Goal: Find specific page/section: Find specific page/section

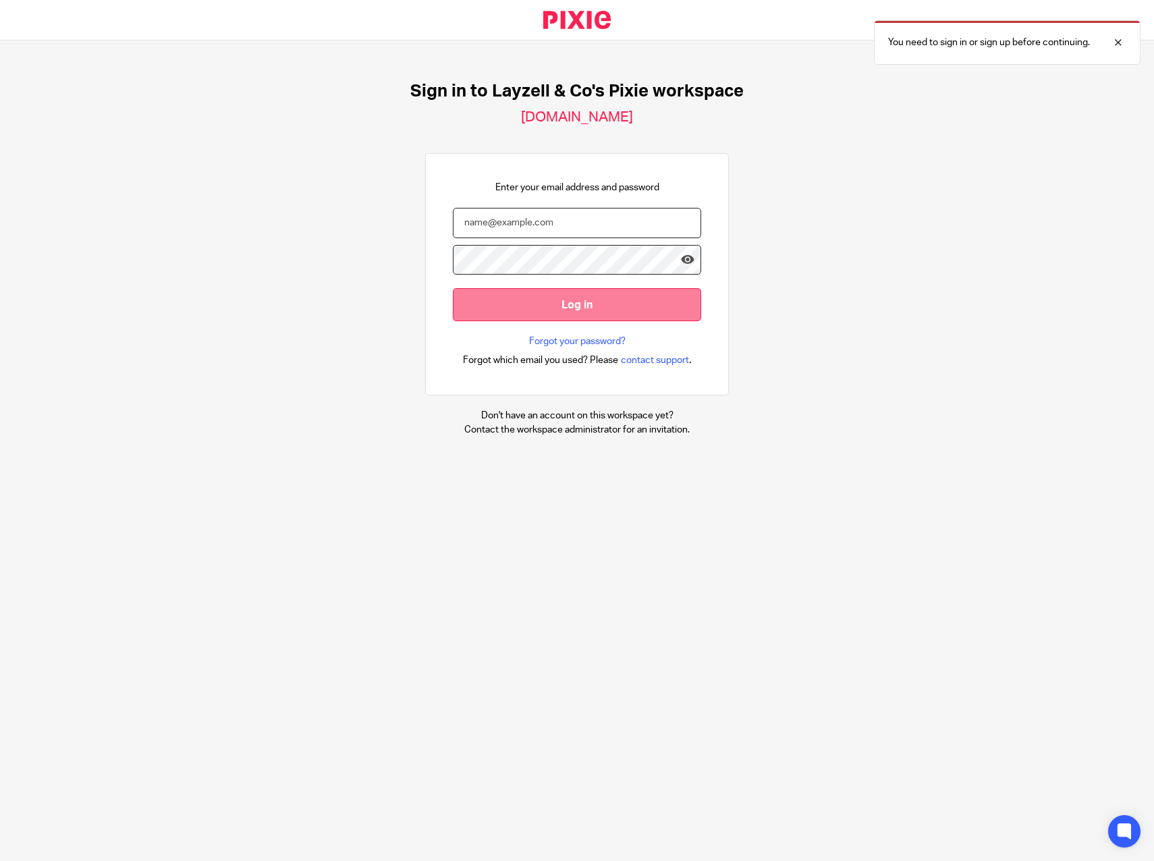
type input "natasha@layzellandco.com"
click at [601, 304] on input "Log in" at bounding box center [577, 304] width 248 height 33
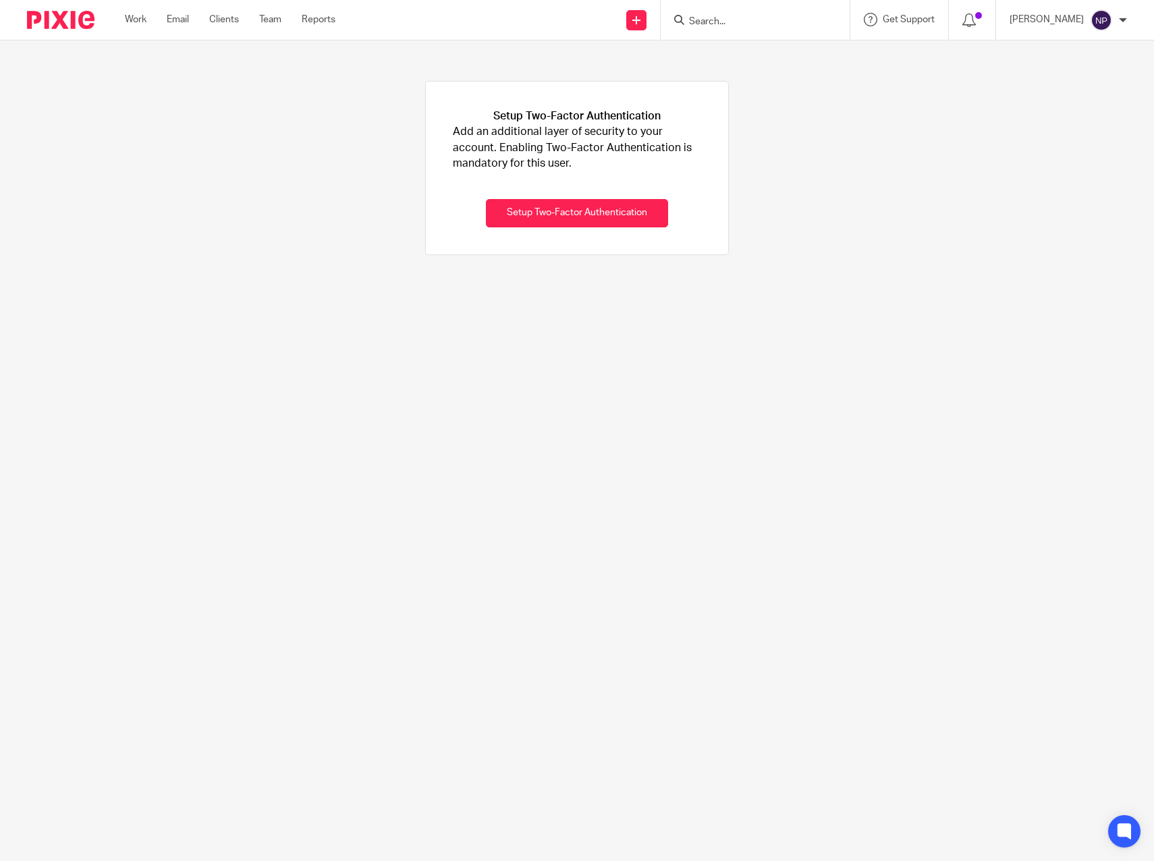
click at [744, 22] on input "Search" at bounding box center [748, 22] width 121 height 12
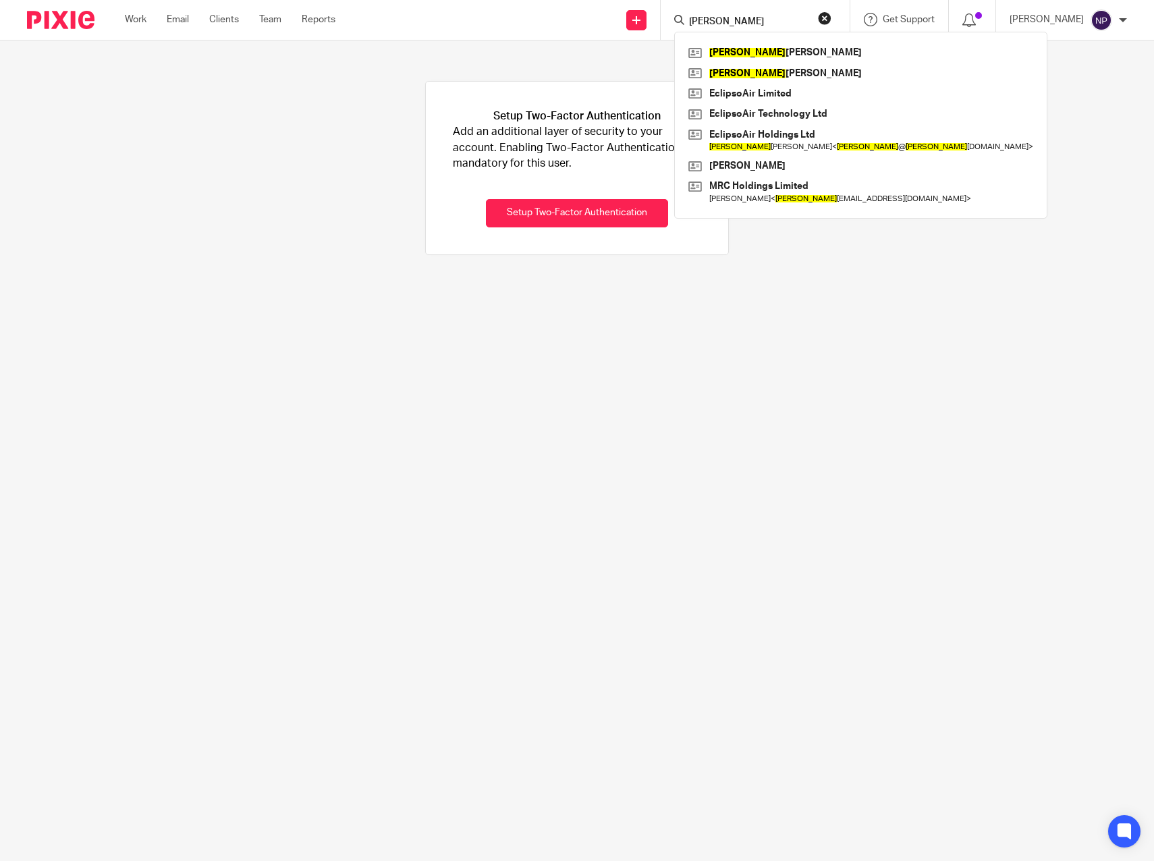
type input "karen"
click button "submit" at bounding box center [0, 0] width 0 height 0
click at [832, 20] on button "reset" at bounding box center [824, 17] width 13 height 13
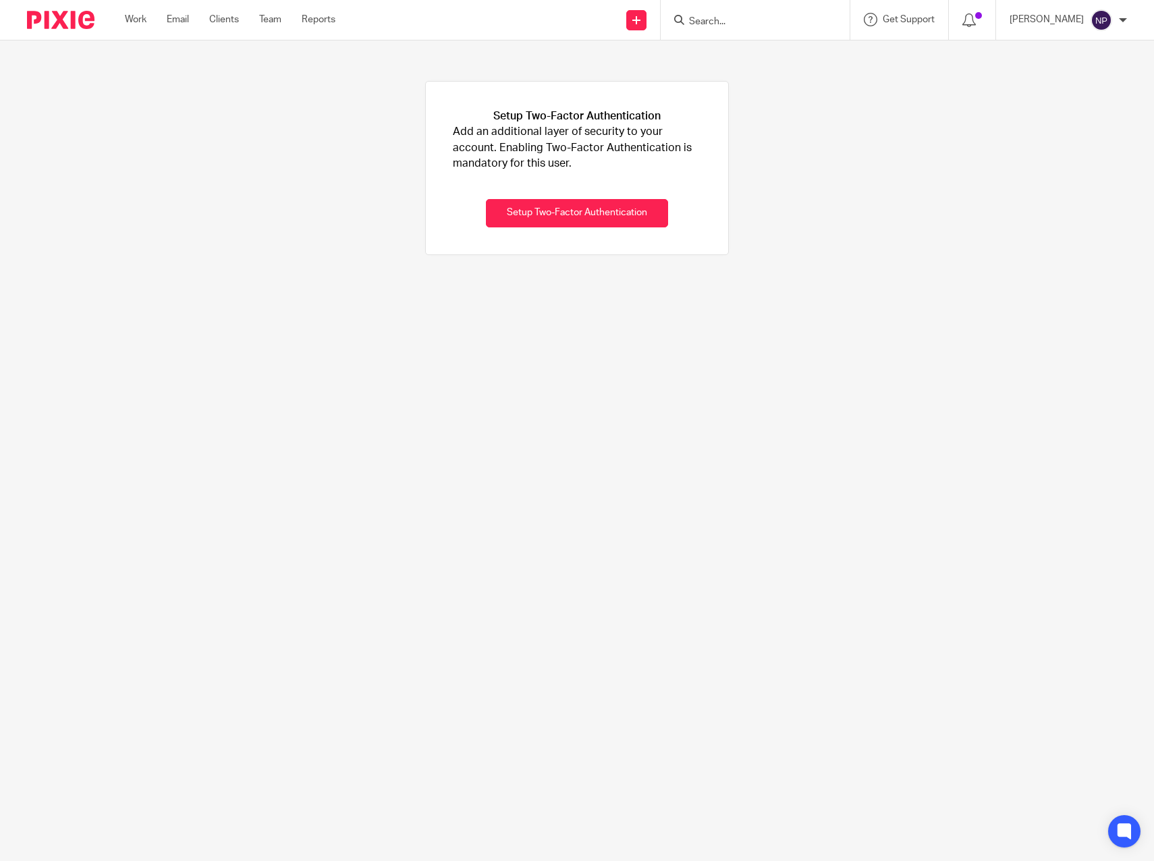
drag, startPoint x: 755, startPoint y: 13, endPoint x: 768, endPoint y: 1, distance: 18.2
click at [759, 12] on form at bounding box center [760, 19] width 144 height 17
click at [729, 25] on input "Search" at bounding box center [748, 22] width 121 height 12
type input "fix"
click at [832, 17] on button "reset" at bounding box center [824, 17] width 13 height 13
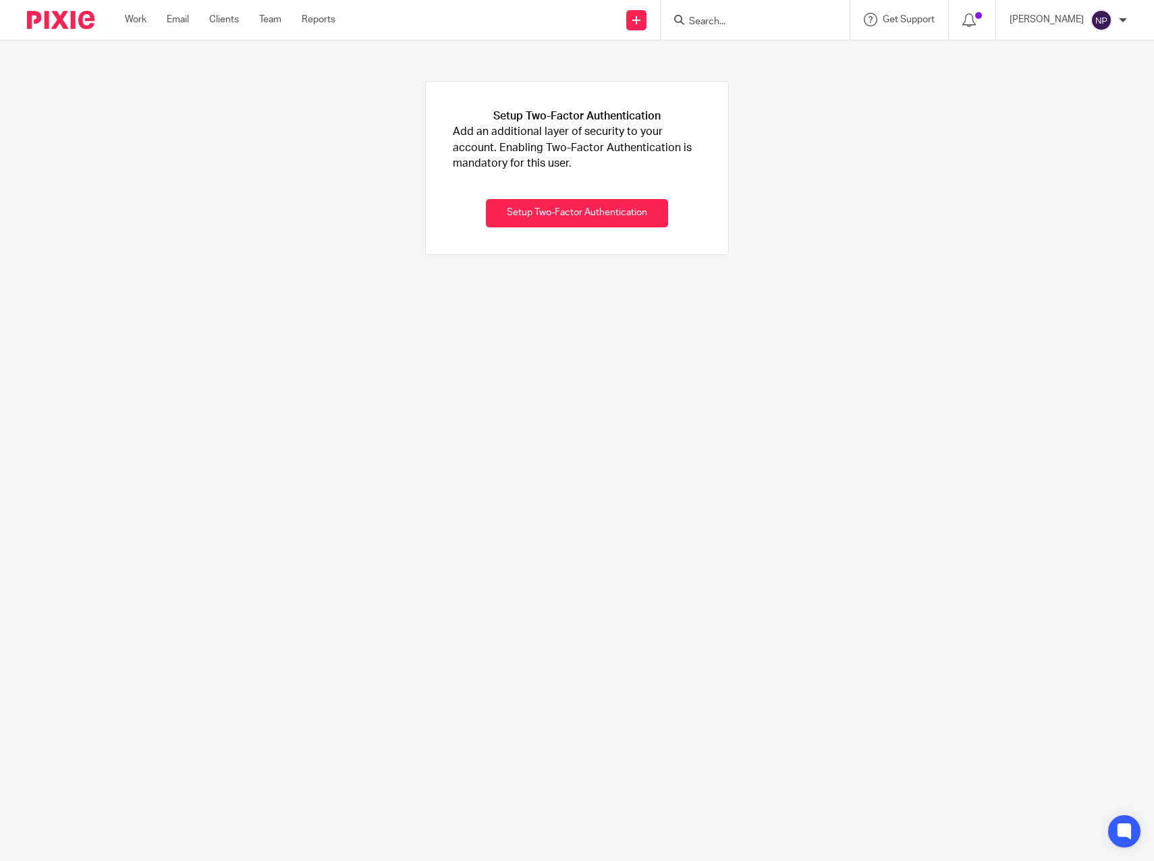
click at [315, 273] on div "Setup Two-Factor Authentication Add an additional layer of security to your acc…" at bounding box center [577, 167] width 1154 height 255
click at [301, 315] on main "Setup Two-Factor Authentication Add an additional layer of security to your acc…" at bounding box center [577, 430] width 1154 height 861
click at [296, 320] on main "Setup Two-Factor Authentication Add an additional layer of security to your acc…" at bounding box center [577, 430] width 1154 height 861
click at [705, 18] on input "Search" at bounding box center [748, 22] width 121 height 12
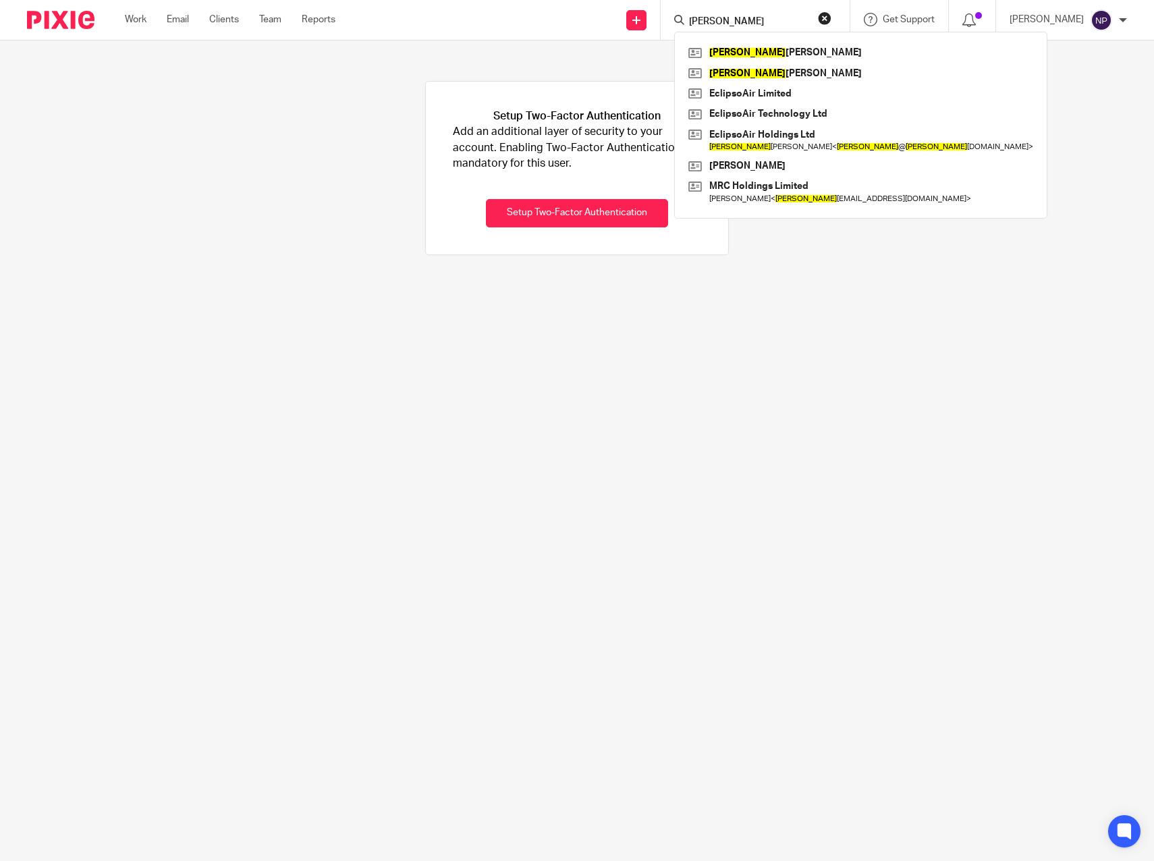
type input "karen"
click button "submit" at bounding box center [0, 0] width 0 height 0
click at [759, 52] on link at bounding box center [861, 53] width 352 height 20
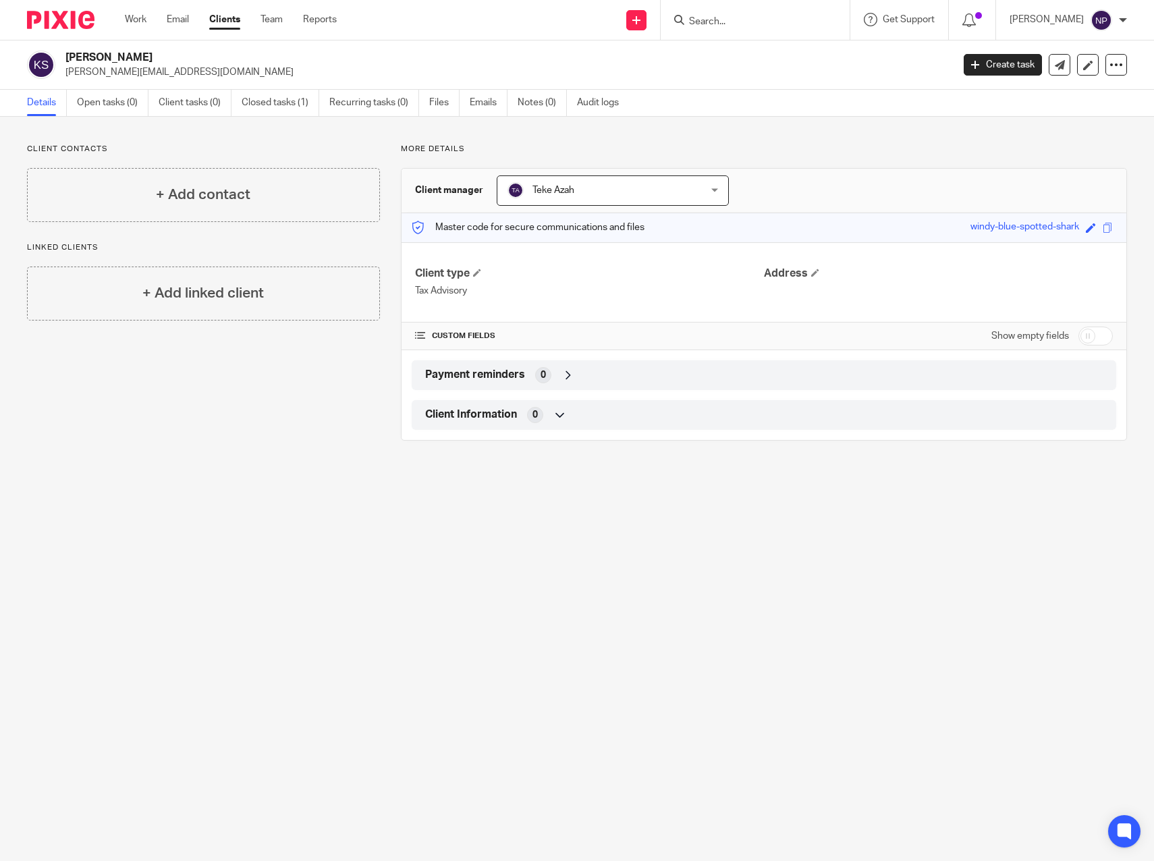
click at [766, 19] on input "Search" at bounding box center [748, 22] width 121 height 12
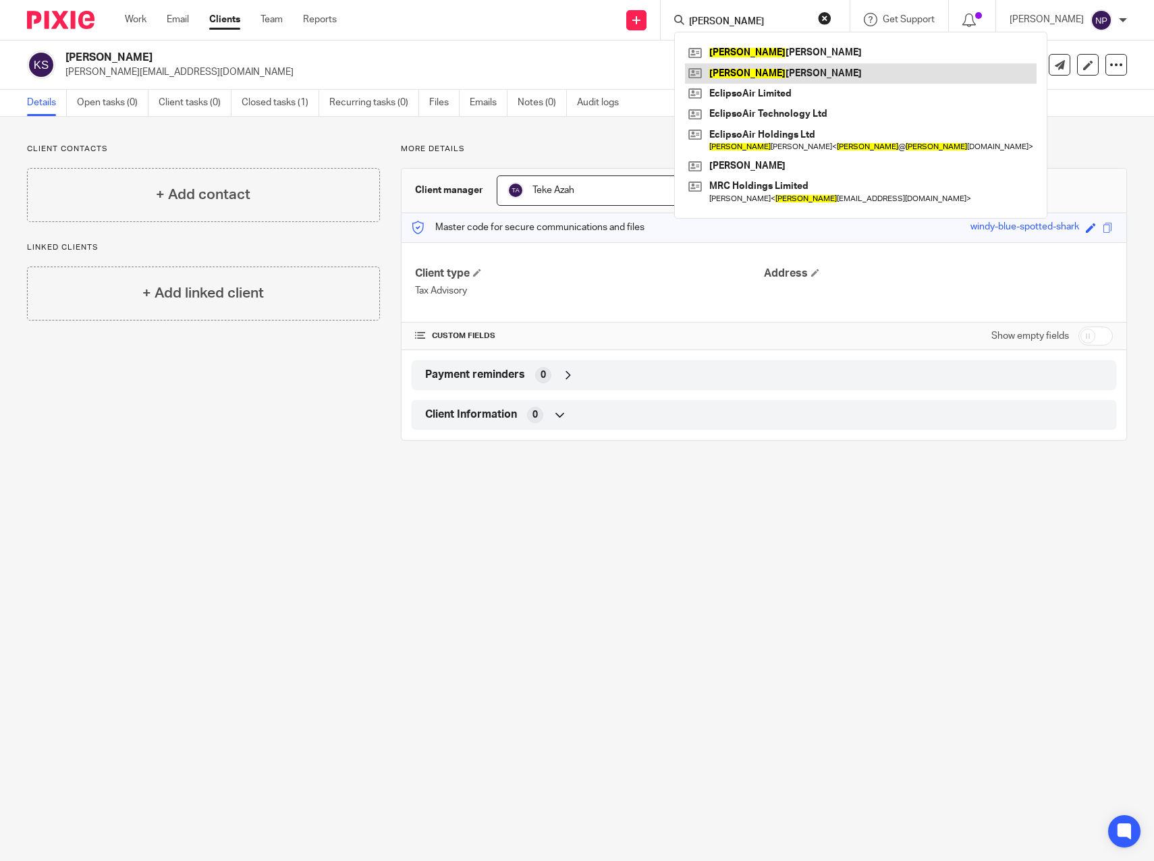
type input "[PERSON_NAME]"
click at [753, 74] on link at bounding box center [861, 73] width 352 height 20
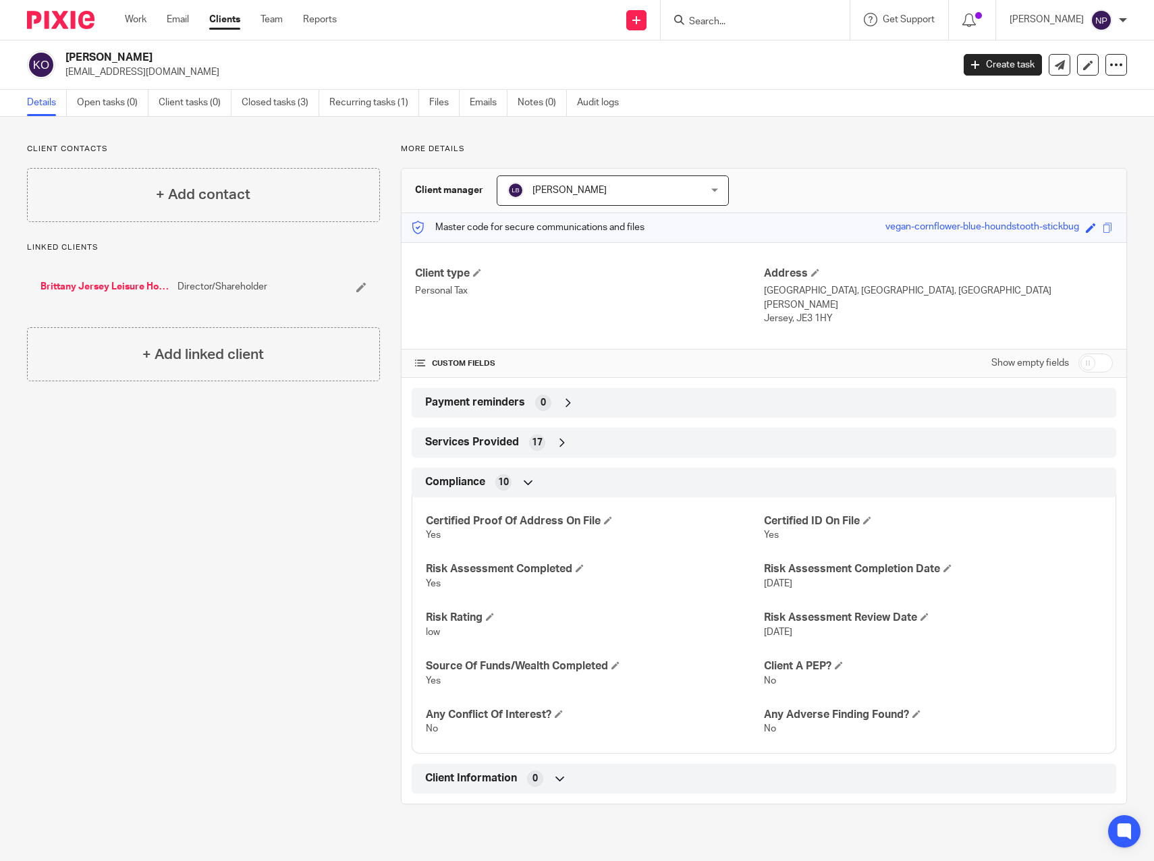
click at [737, 26] on input "Search" at bounding box center [748, 22] width 121 height 12
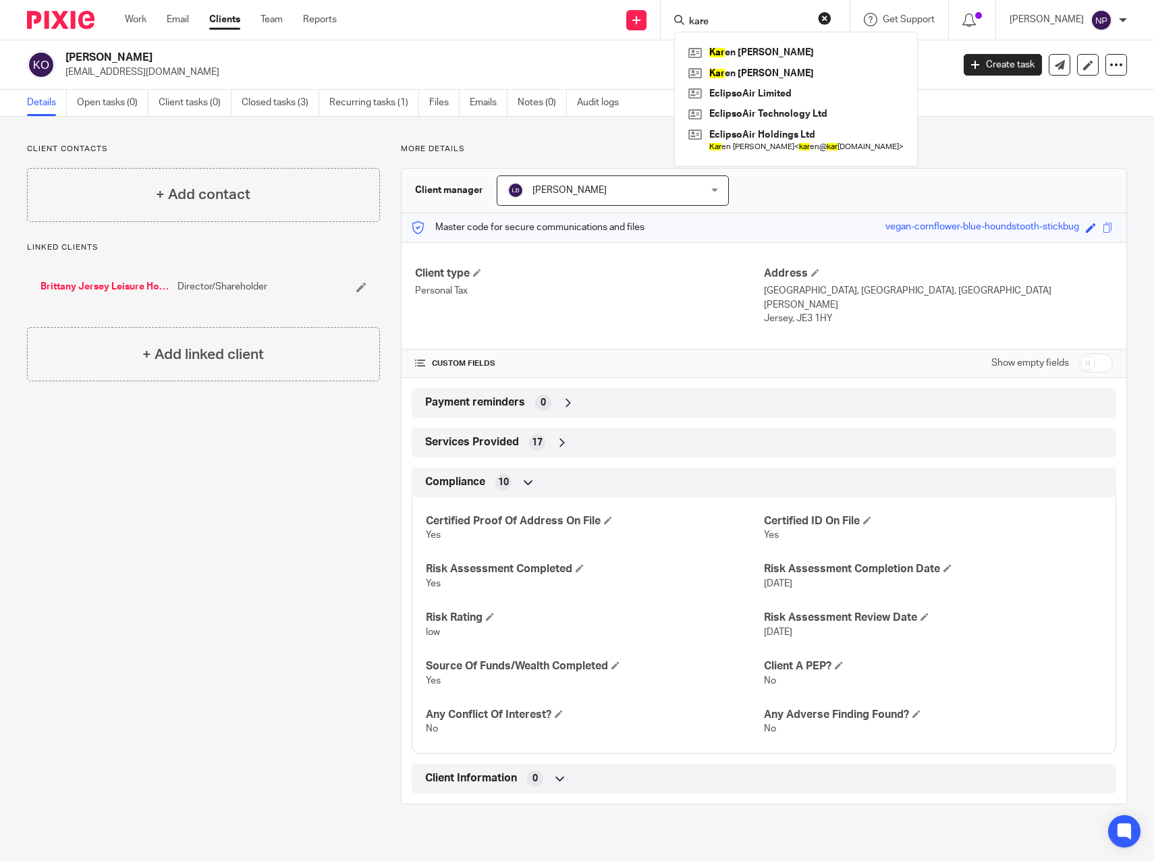
type input "karen"
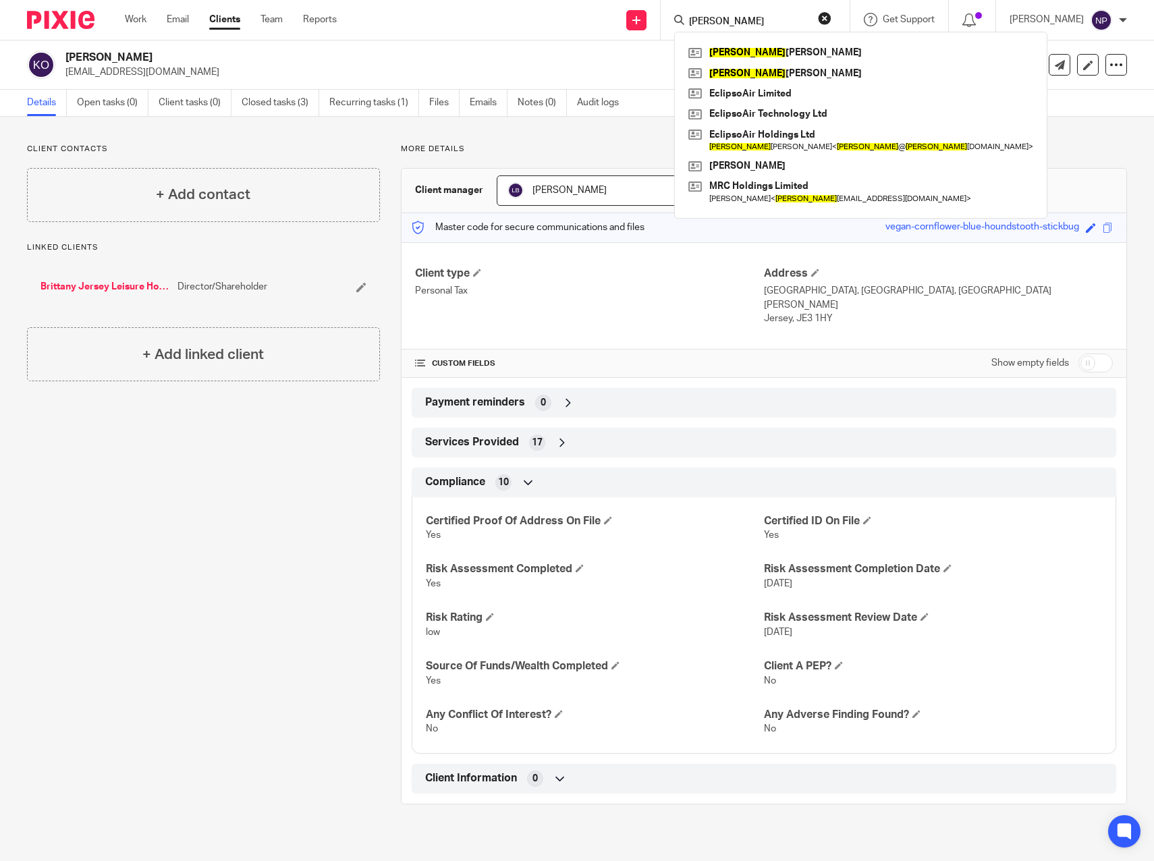
drag, startPoint x: 743, startPoint y: 24, endPoint x: 672, endPoint y: 18, distance: 71.1
click at [665, 20] on div "Send new email Create task Add client Request signature karen Karen Spencer Kar…" at bounding box center [755, 20] width 797 height 40
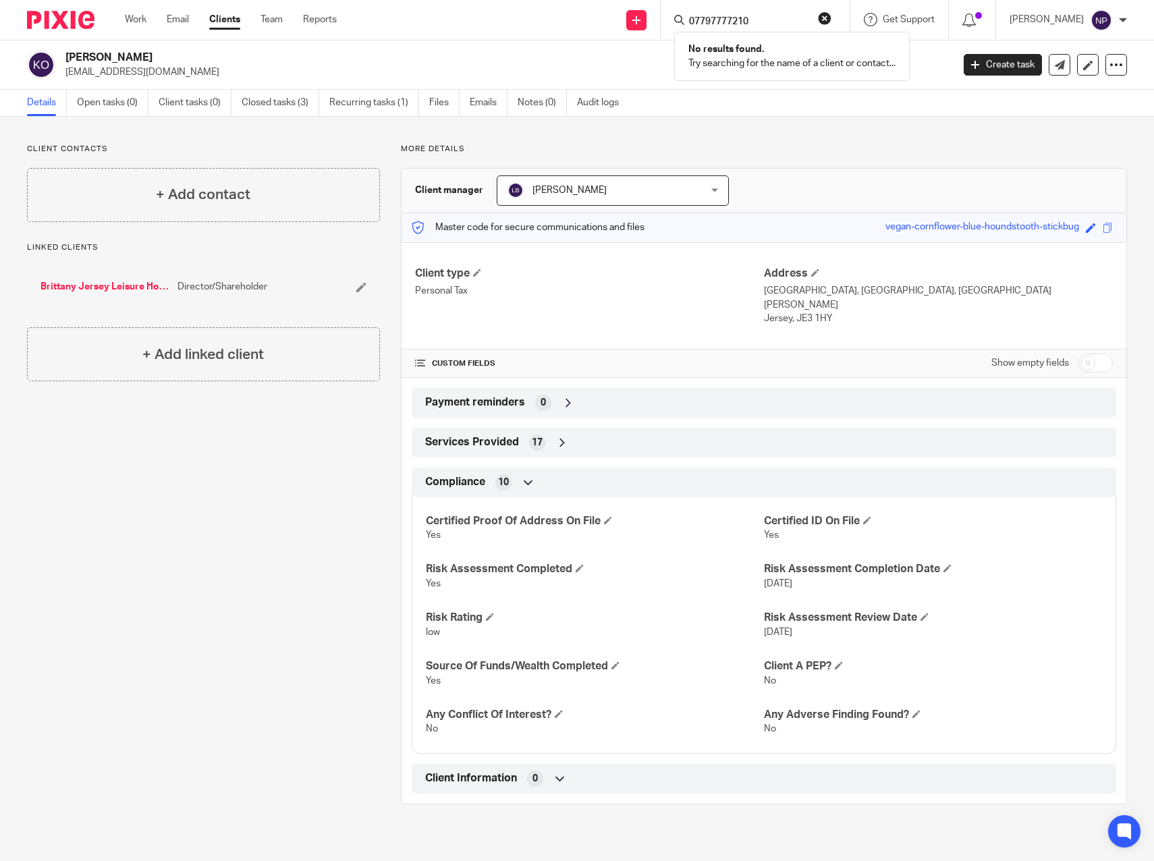
type input "07797777210"
click button "submit" at bounding box center [0, 0] width 0 height 0
click at [571, 26] on div "Send new email Create task Add client Request signature 07797777210 No results …" at bounding box center [755, 20] width 797 height 40
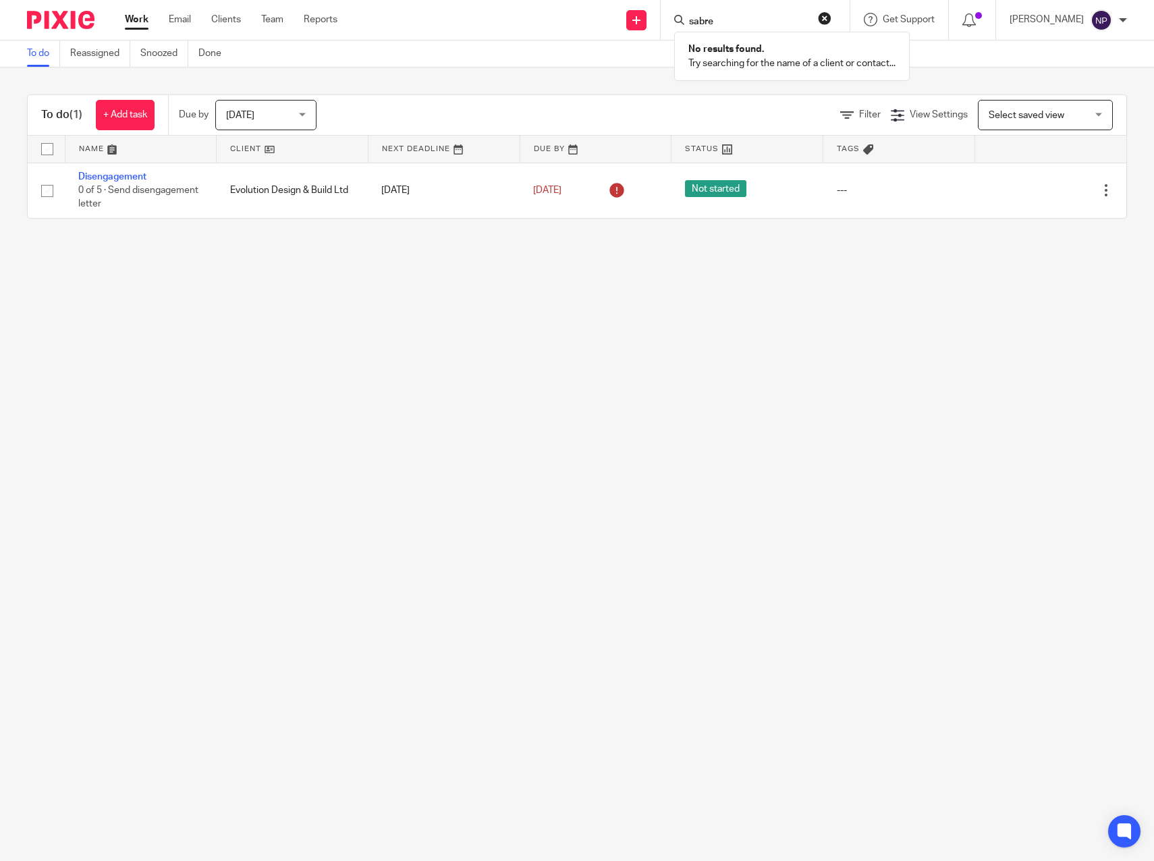
type input "sabre"
